Goal: Information Seeking & Learning: Find specific fact

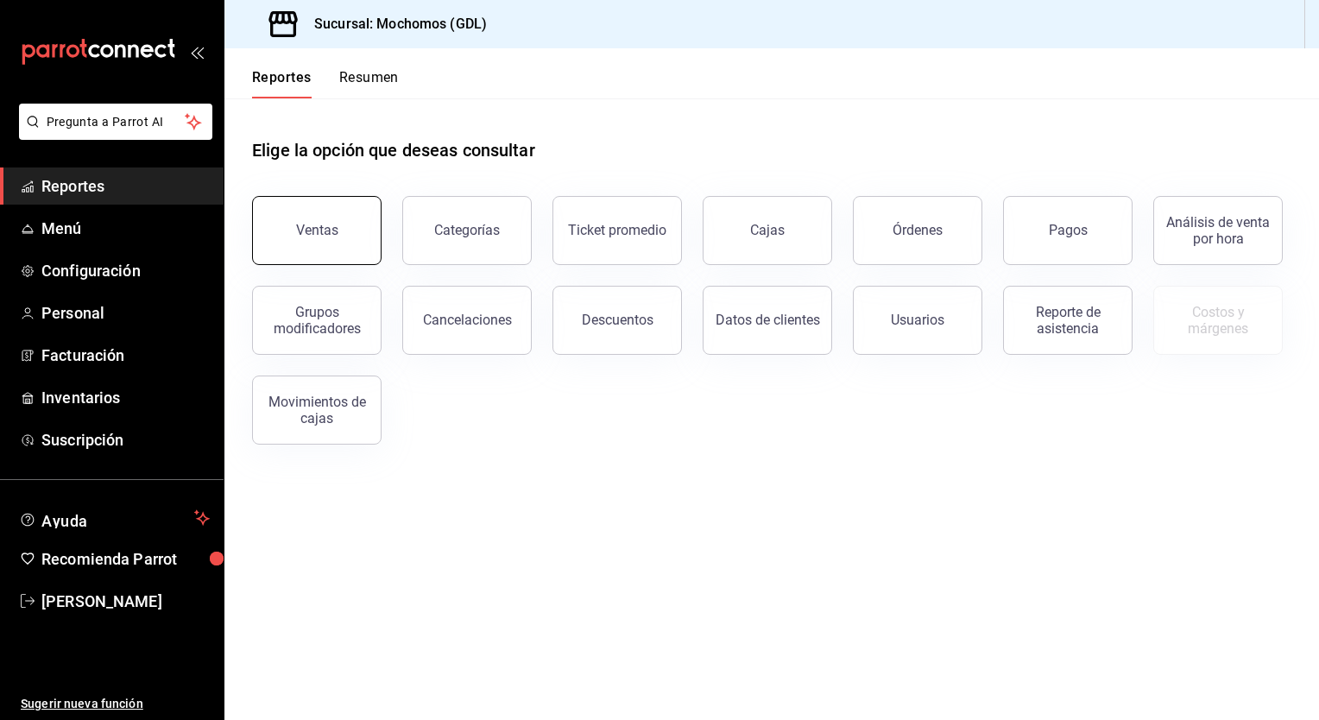
click at [309, 243] on button "Ventas" at bounding box center [316, 230] width 129 height 69
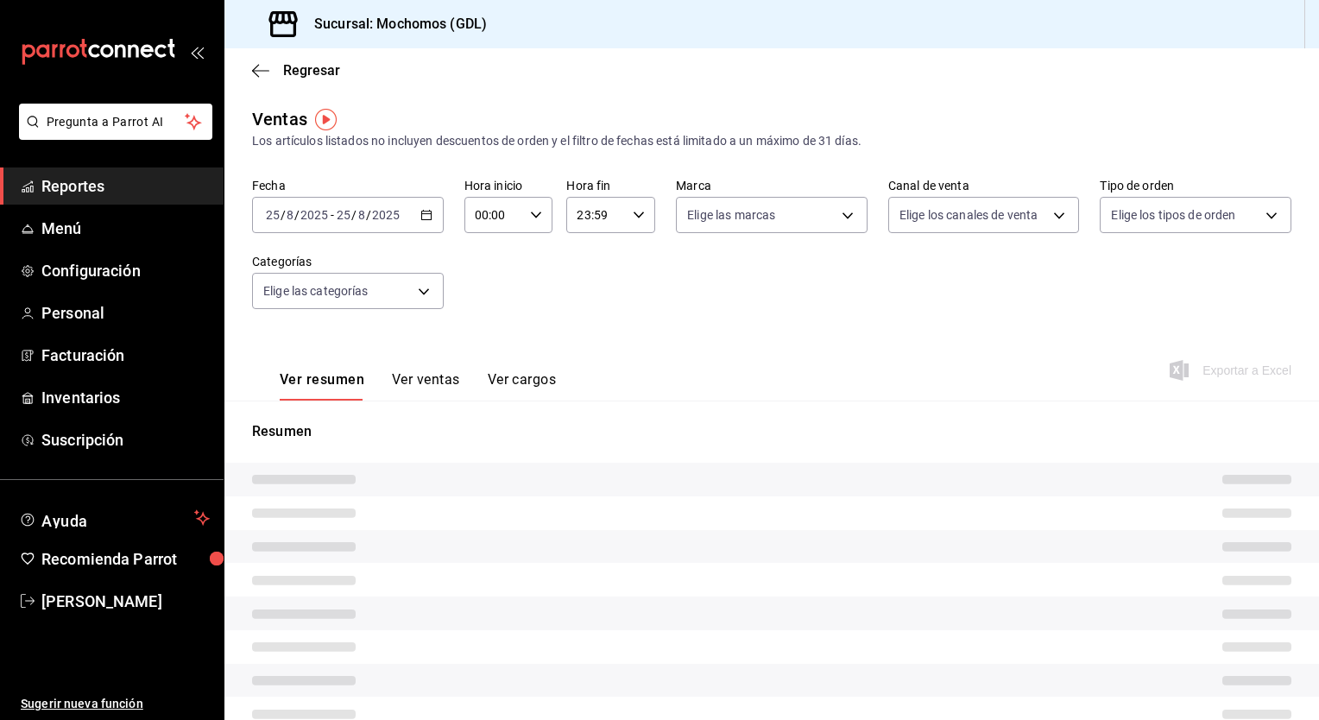
type input "05:00"
type input "05:59"
click at [432, 222] on div "[DATE] [DATE] - [DATE] [DATE]" at bounding box center [348, 215] width 192 height 36
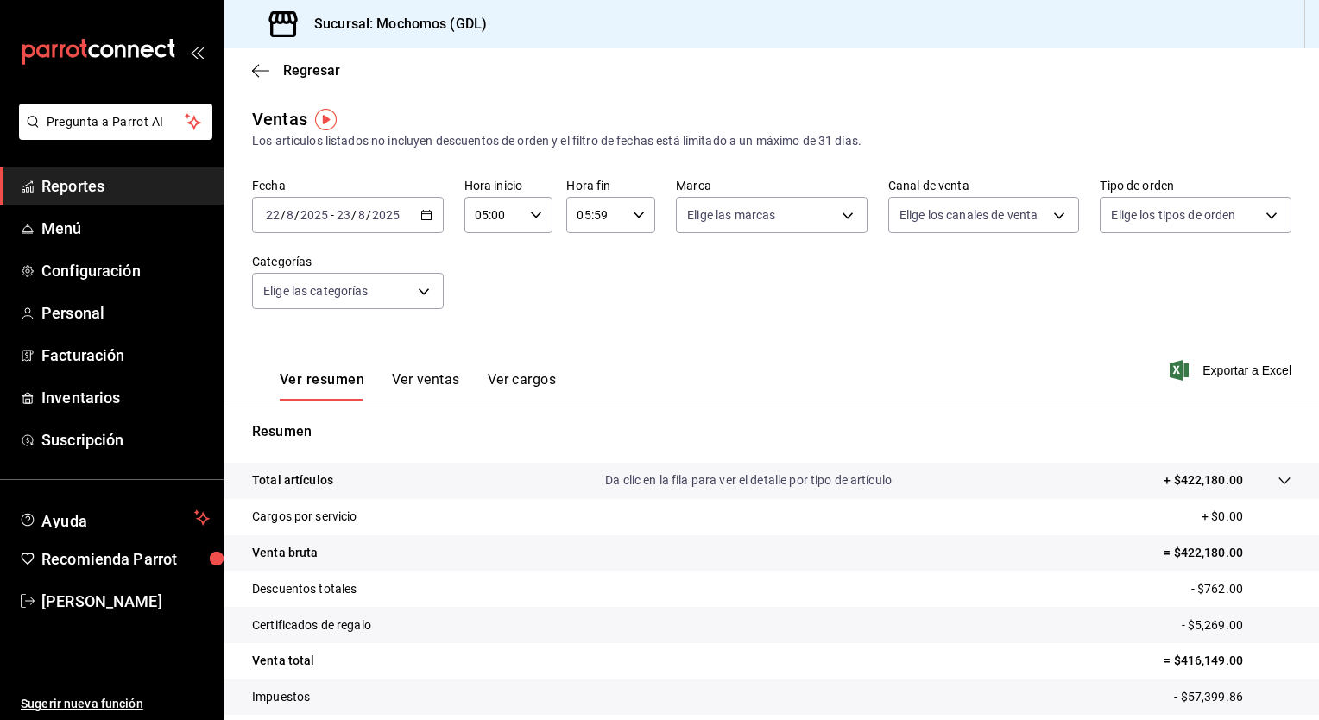
click at [430, 221] on div "[DATE] [DATE] - [DATE] [DATE]" at bounding box center [348, 215] width 192 height 36
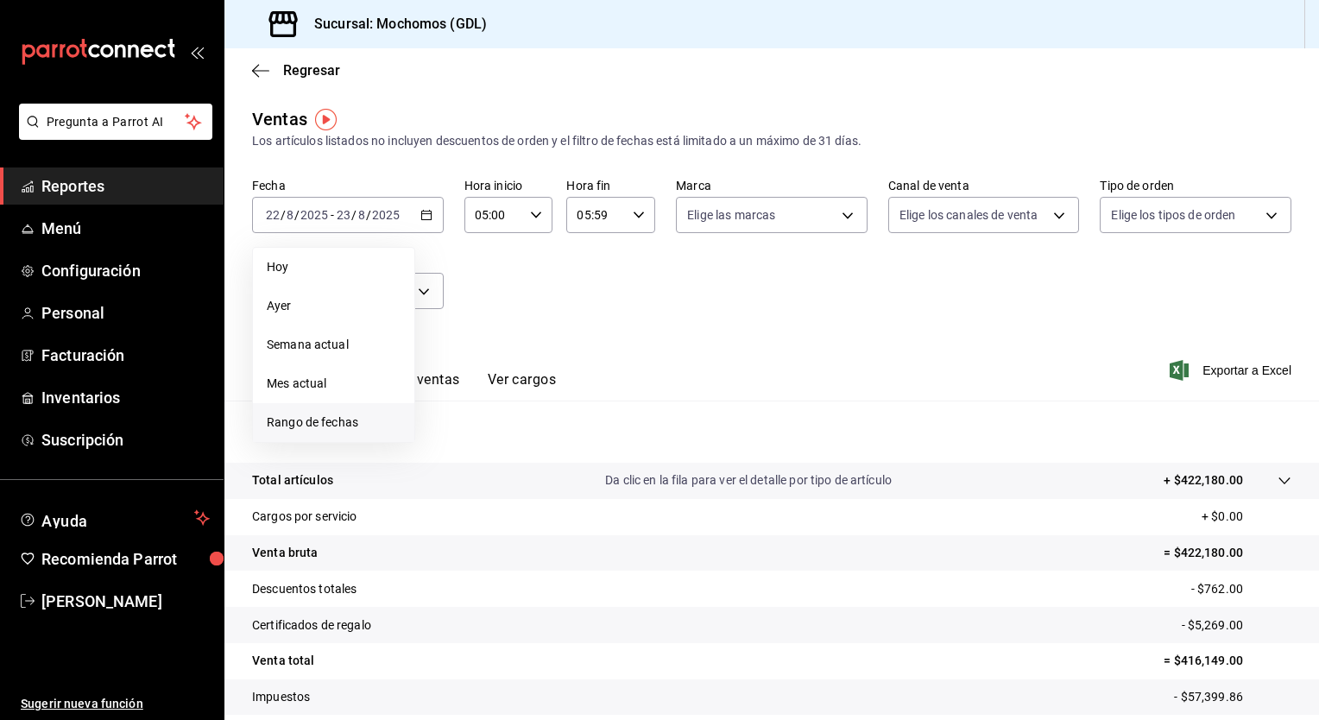
click at [338, 427] on span "Rango de fechas" at bounding box center [334, 422] width 134 height 18
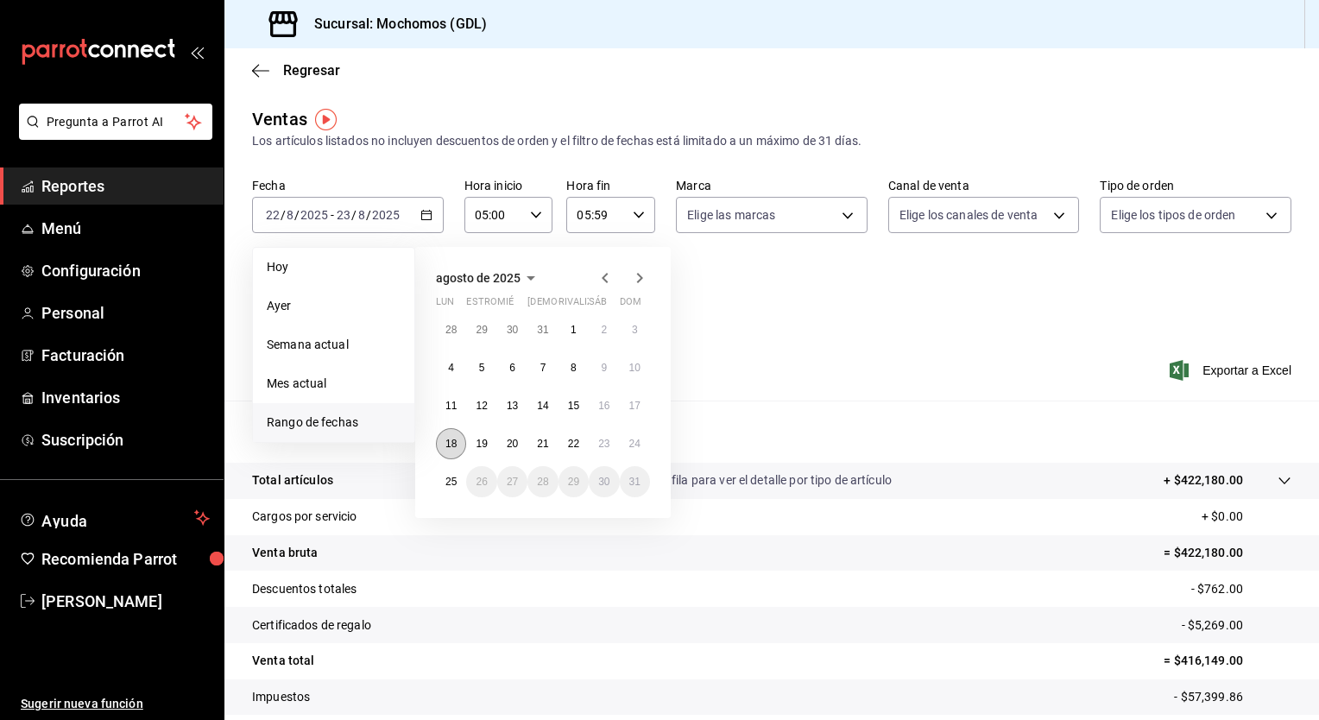
click at [442, 447] on button "18" at bounding box center [451, 443] width 30 height 31
click at [459, 480] on button "25" at bounding box center [451, 481] width 30 height 31
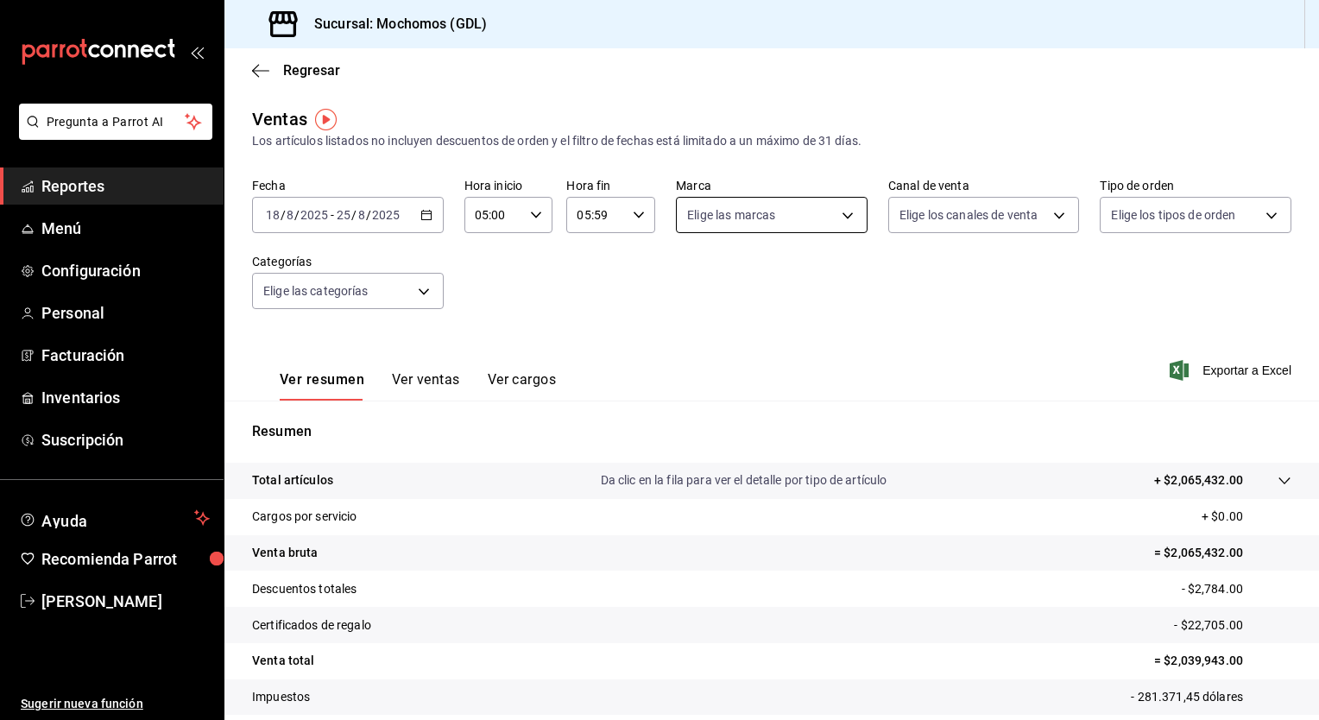
click at [837, 216] on body "Pregunta a Parrot AI Reportes Menú Configuración Personal Facturación Inventari…" at bounding box center [659, 360] width 1319 height 720
click at [760, 336] on span "Mochomos (GDL)" at bounding box center [785, 340] width 134 height 18
type input "36c25d4a-7cb0-456c-a434-e981d54830bc"
checkbox input "true"
click at [1088, 377] on div at bounding box center [659, 360] width 1319 height 720
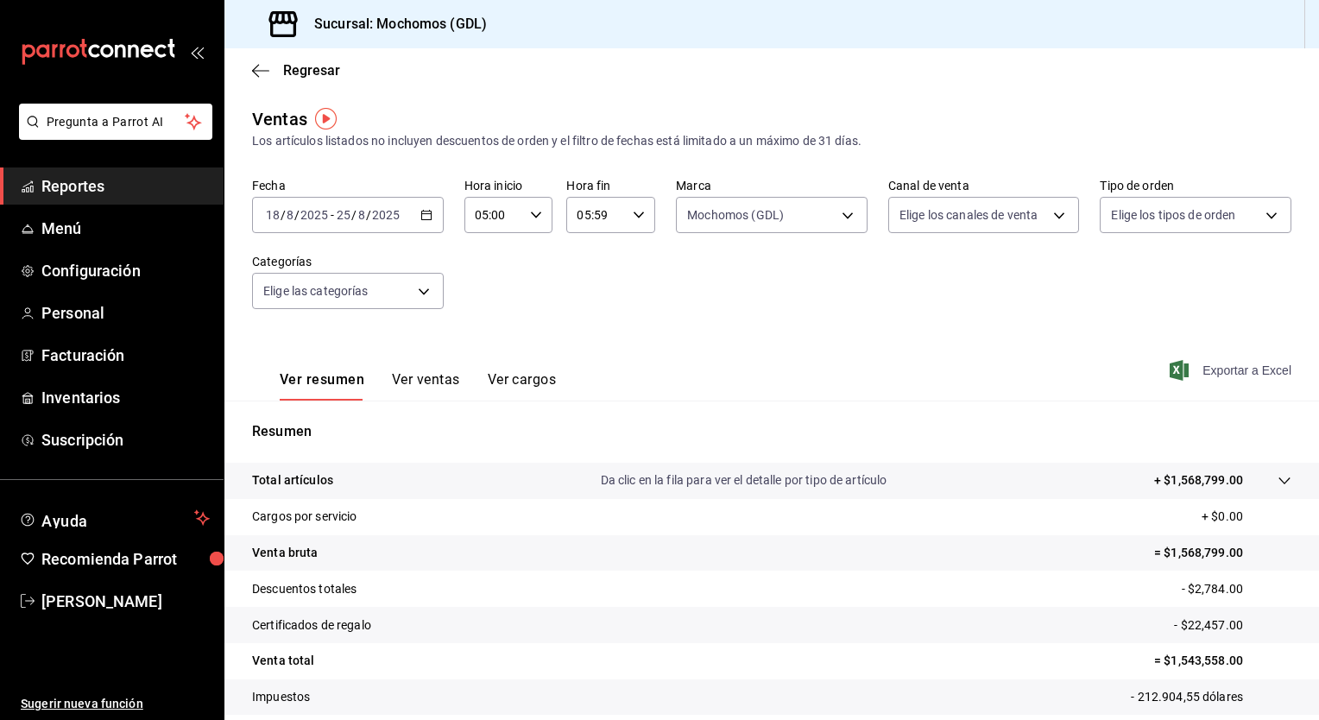
click at [1173, 371] on icon "button" at bounding box center [1179, 370] width 19 height 21
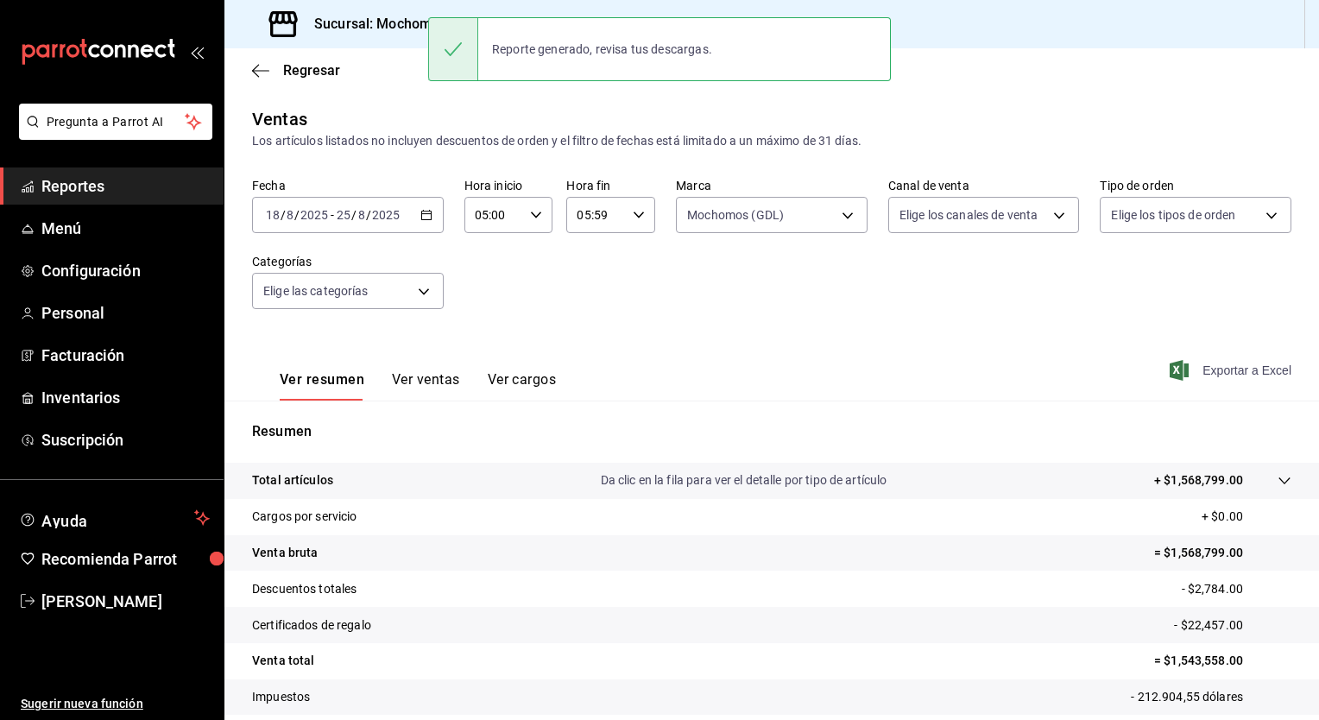
scroll to position [107, 0]
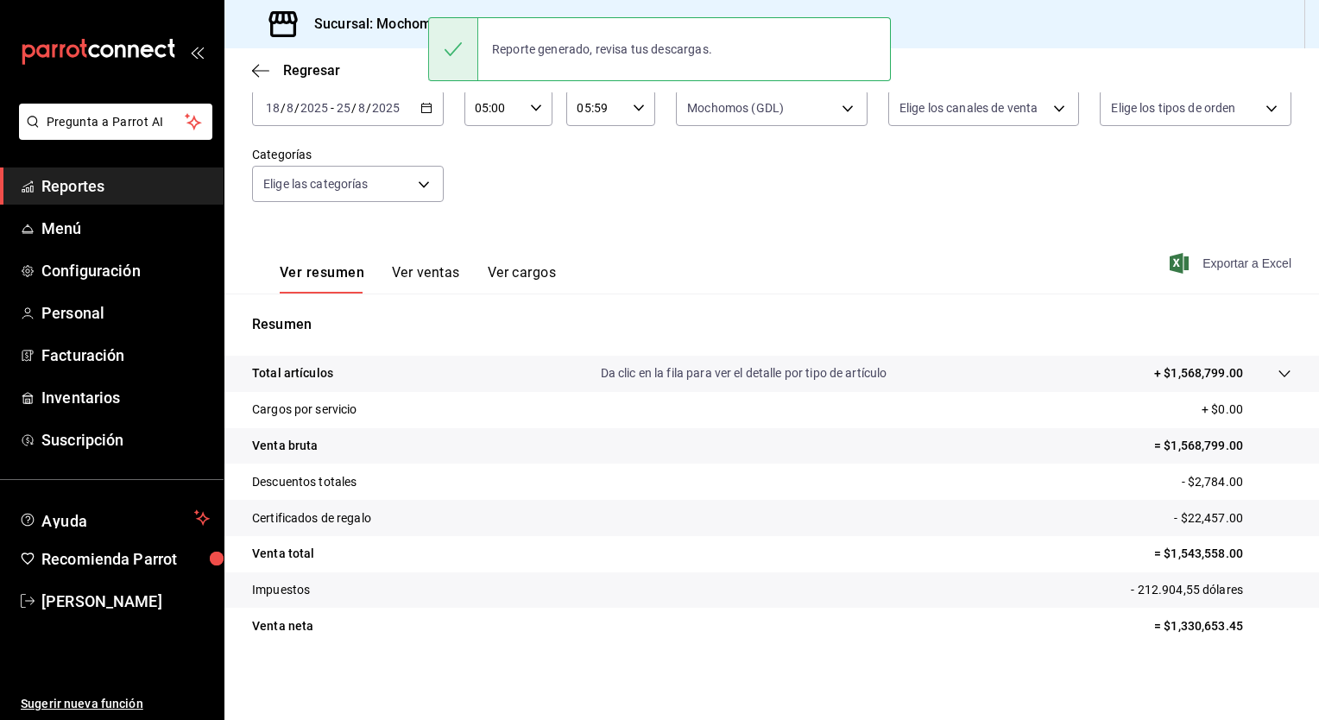
click at [1185, 629] on p "= $1,330,653.45" at bounding box center [1222, 626] width 137 height 18
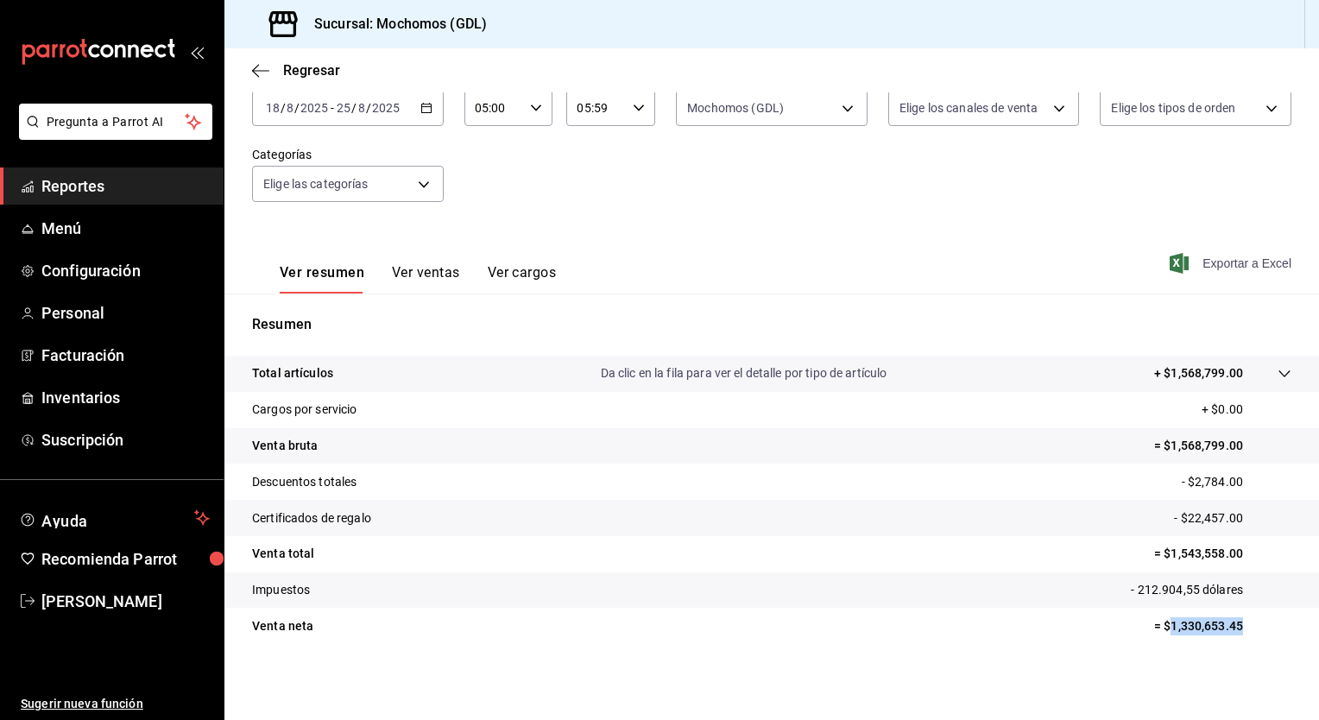
drag, startPoint x: 1158, startPoint y: 626, endPoint x: 1233, endPoint y: 625, distance: 74.2
click at [1233, 625] on p "= $1,330,653.45" at bounding box center [1222, 626] width 137 height 18
copy p "1,330,653.45"
